Goal: Find specific page/section: Find specific page/section

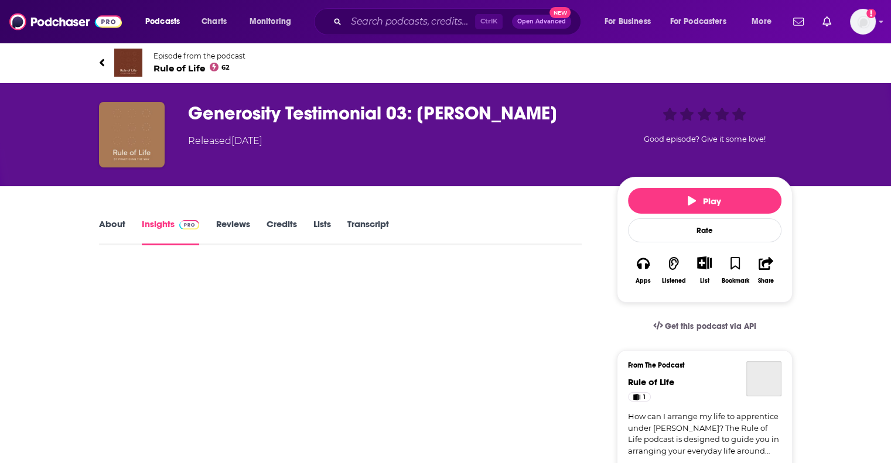
click at [419, 16] on input "Search podcasts, credits, & more..." at bounding box center [410, 21] width 129 height 19
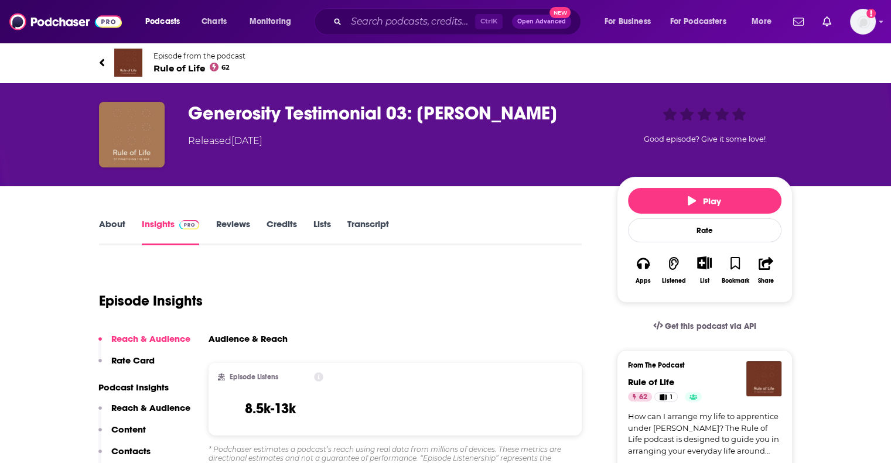
click at [348, 23] on input "Search podcasts, credits, & more..." at bounding box center [410, 21] width 129 height 19
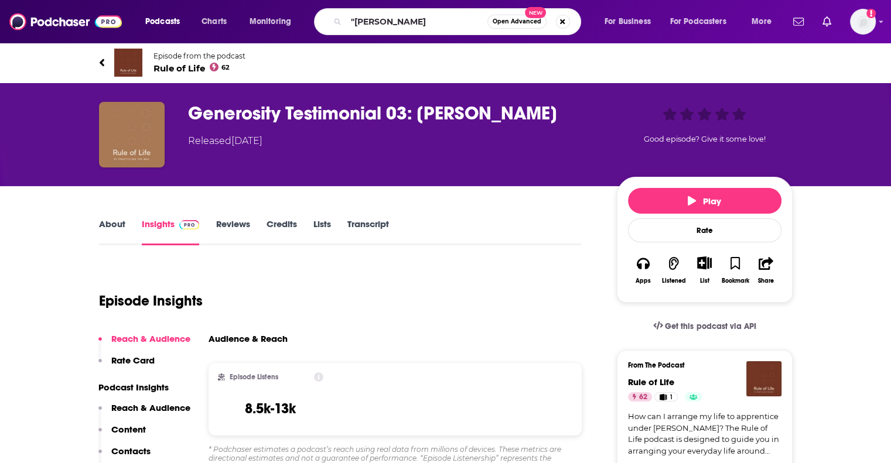
type input ""[PERSON_NAME]""
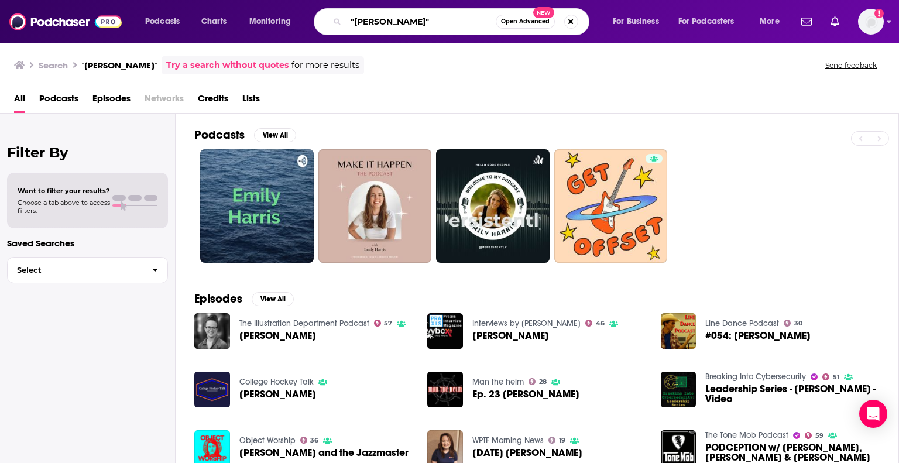
click at [426, 18] on input ""[PERSON_NAME]"" at bounding box center [421, 21] width 150 height 19
type input """
type input "[PERSON_NAME] Experience"
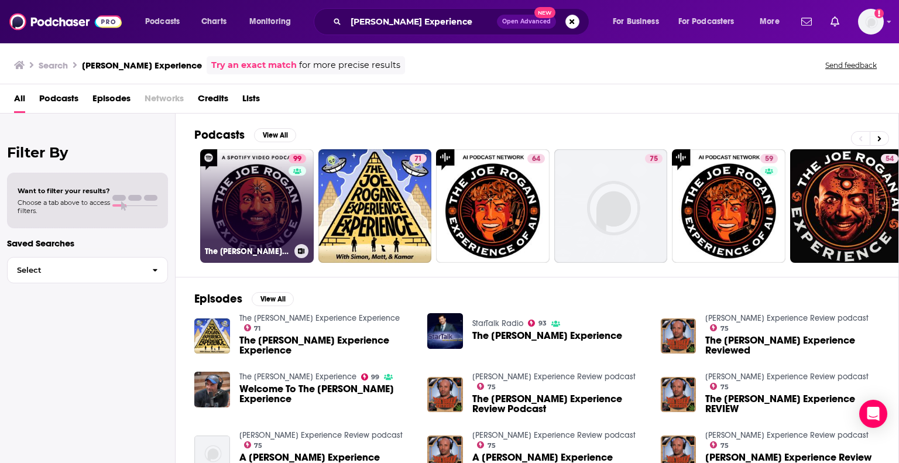
click at [241, 211] on link "99 The [PERSON_NAME] Experience" at bounding box center [257, 206] width 114 height 114
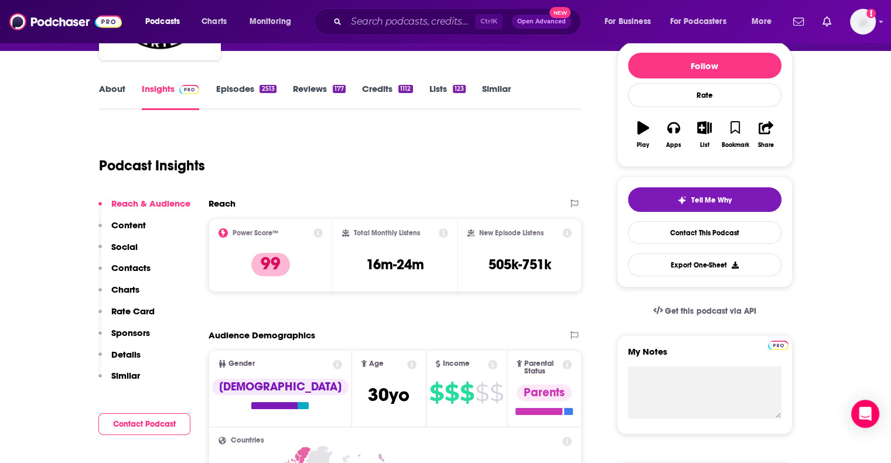
scroll to position [176, 0]
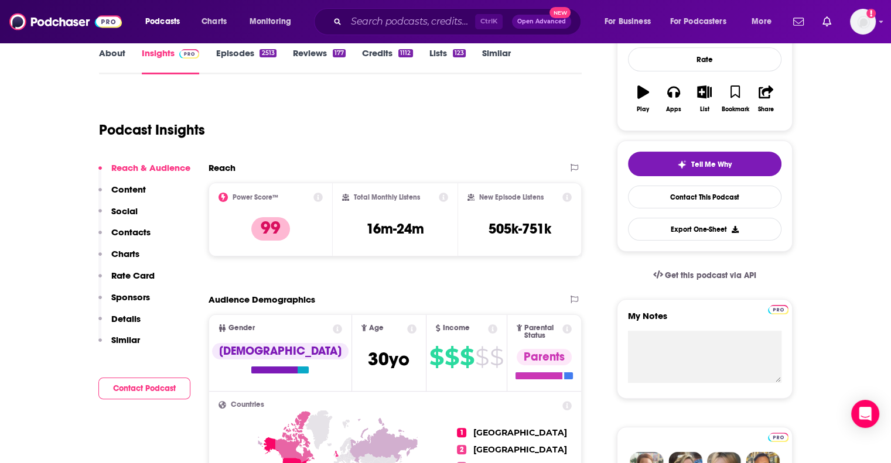
click at [142, 228] on p "Contacts" at bounding box center [130, 232] width 39 height 11
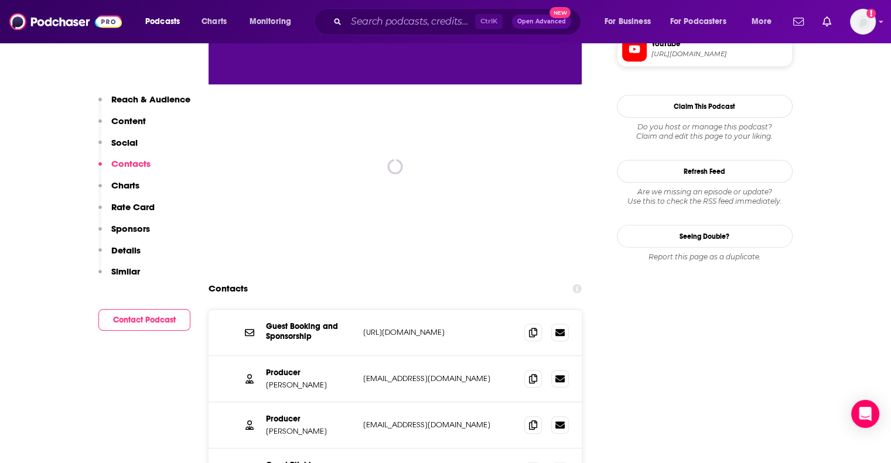
scroll to position [1155, 0]
